Goal: Task Accomplishment & Management: Use online tool/utility

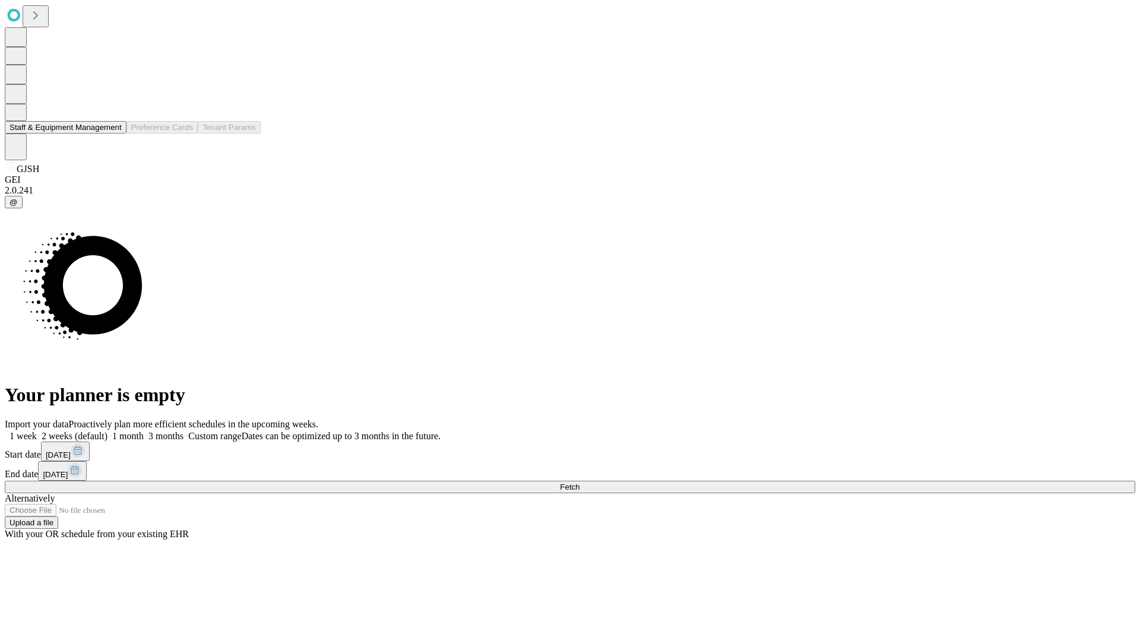
click at [113, 134] on button "Staff & Equipment Management" at bounding box center [66, 127] width 122 height 12
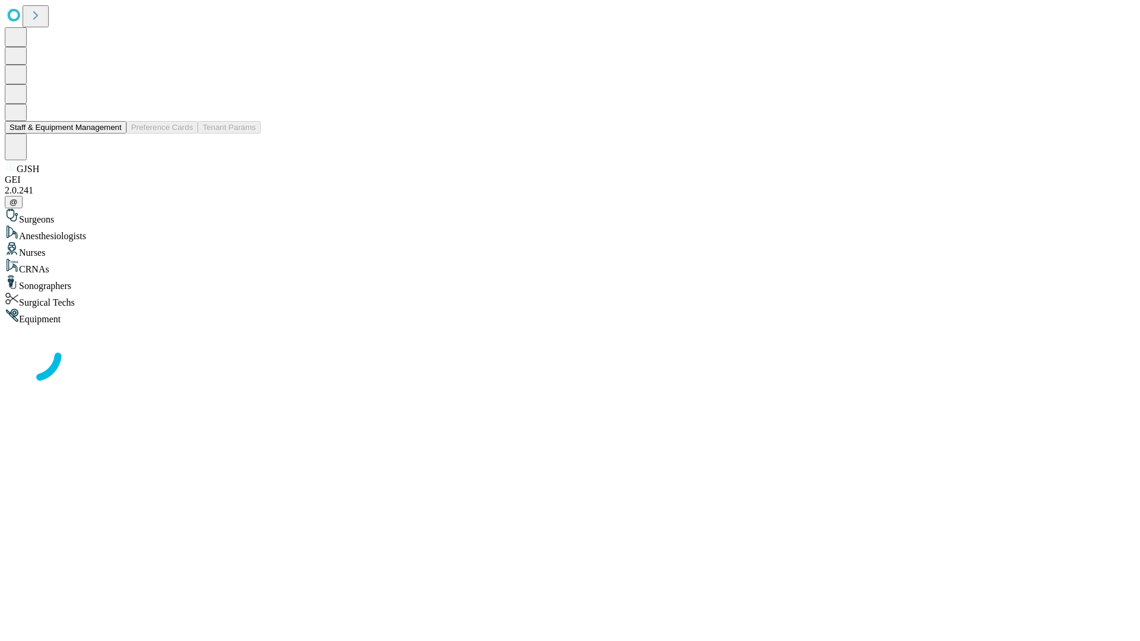
click at [113, 134] on button "Staff & Equipment Management" at bounding box center [66, 127] width 122 height 12
